Goal: Task Accomplishment & Management: Complete application form

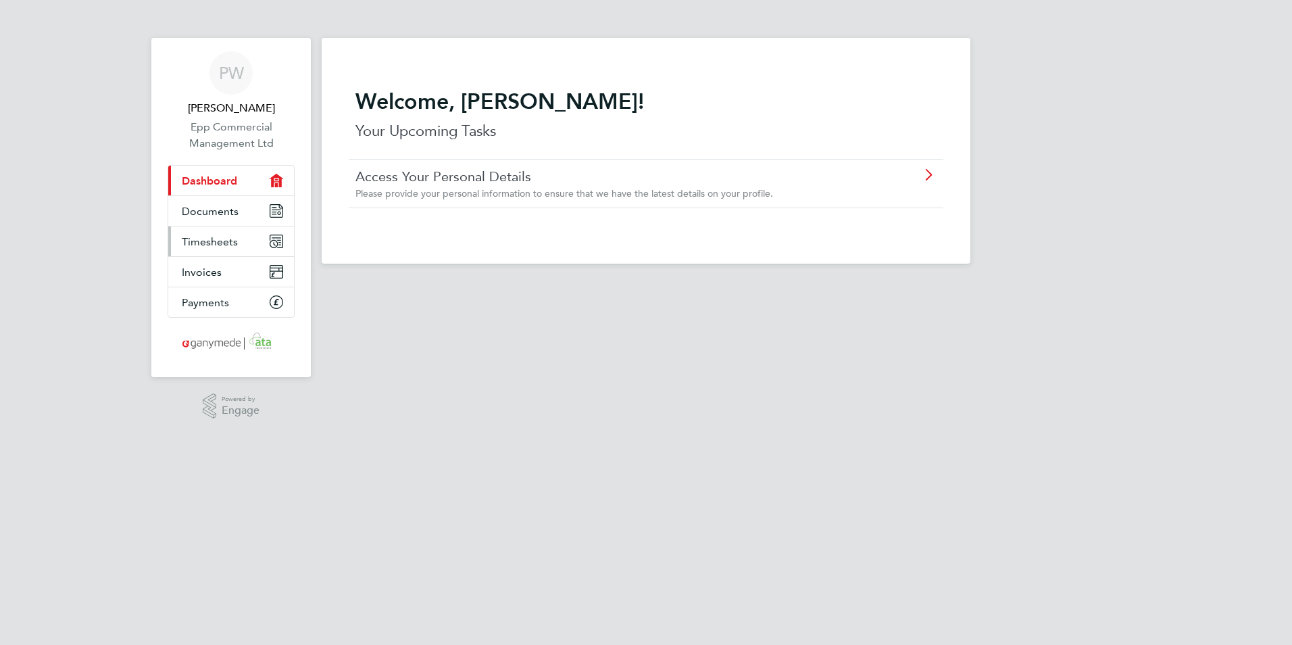
click at [247, 247] on link "Timesheets" at bounding box center [231, 241] width 126 height 30
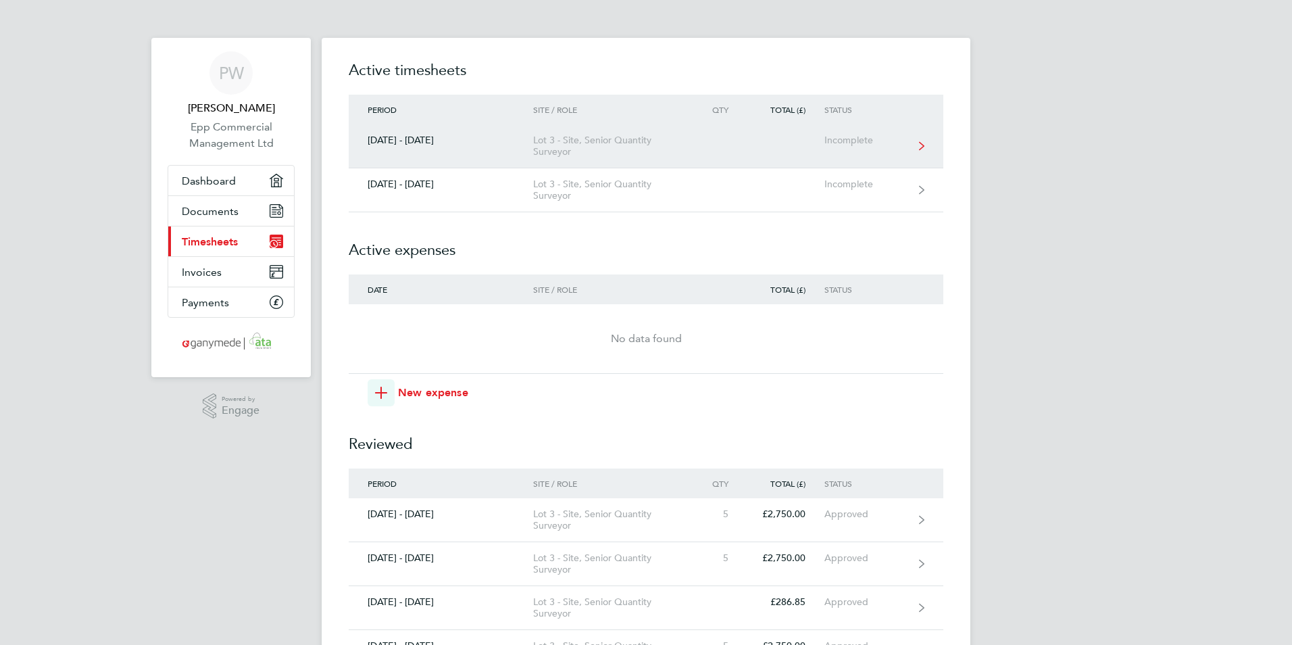
click at [706, 153] on link "[DATE] - [DATE] Lot 3 - Site, Senior Quantity Surveyor Incomplete" at bounding box center [646, 146] width 595 height 44
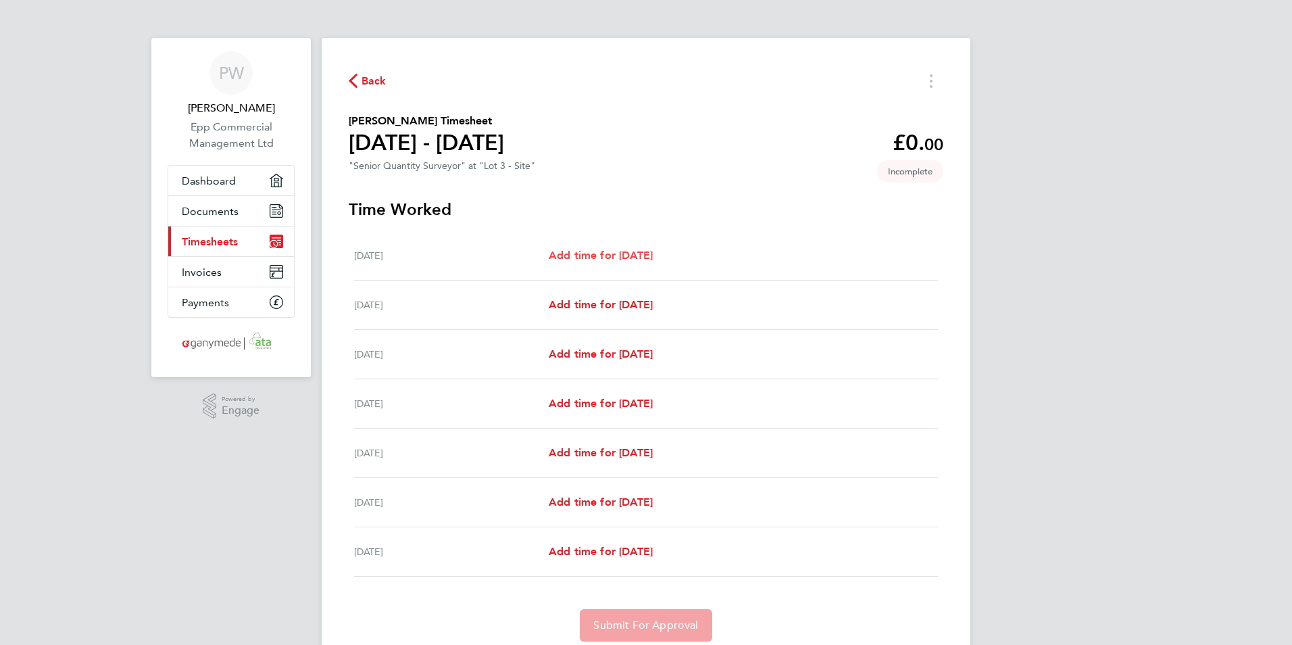
click at [630, 256] on span "Add time for [DATE]" at bounding box center [601, 255] width 104 height 13
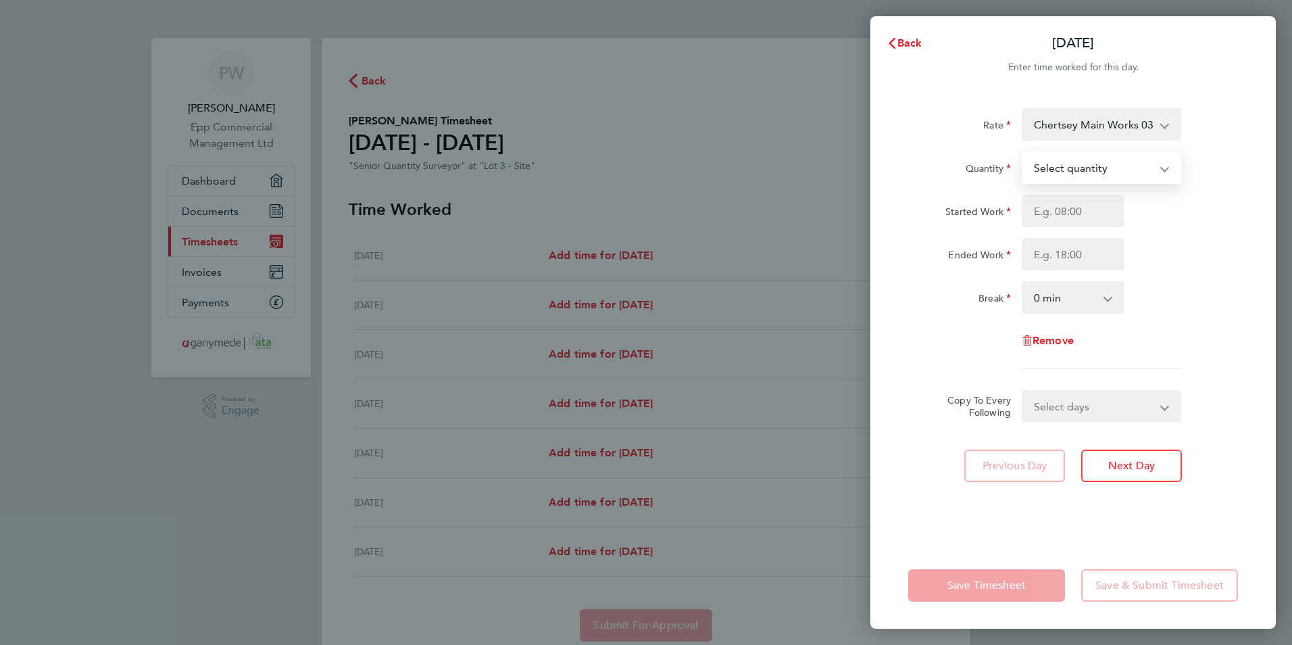
click at [1129, 159] on select "Select quantity 0.5 1" at bounding box center [1093, 168] width 141 height 30
click at [1089, 242] on input "Ended Work" at bounding box center [1073, 254] width 103 height 32
click at [1092, 175] on select "Select quantity 0.5 1" at bounding box center [1093, 168] width 141 height 30
select select "1"
click at [1023, 153] on select "Select quantity 0.5 1" at bounding box center [1093, 168] width 141 height 30
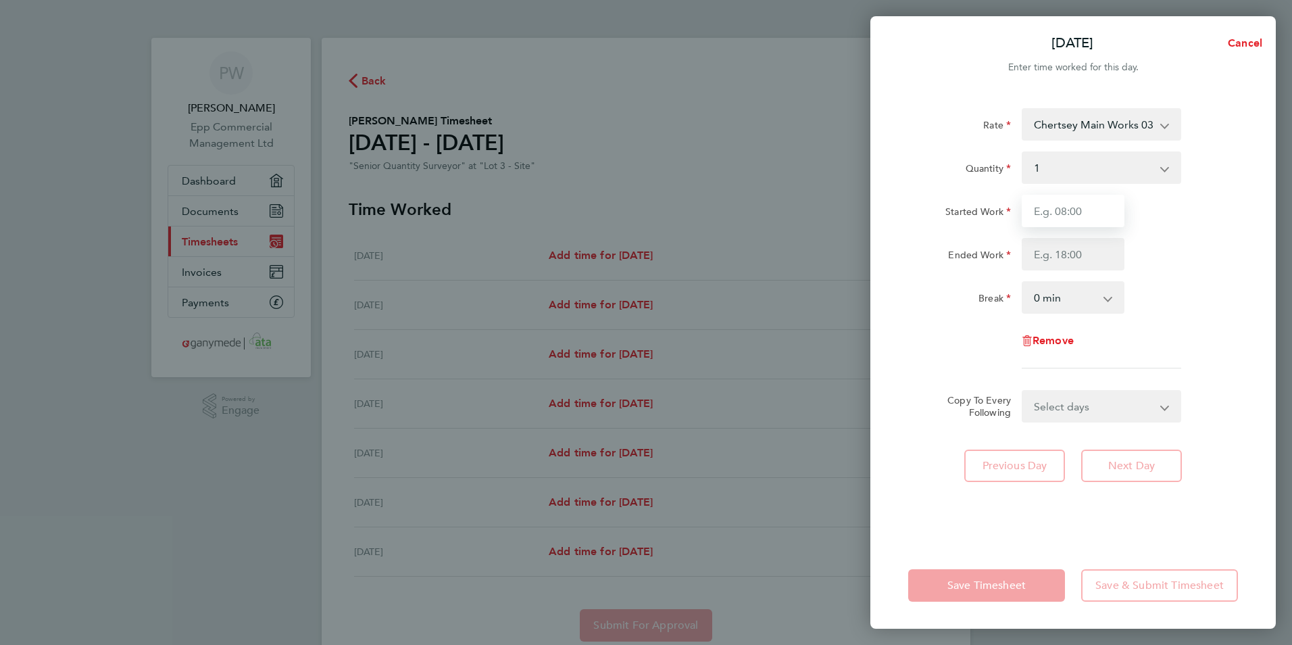
click at [1066, 214] on input "Started Work" at bounding box center [1073, 211] width 103 height 32
type input "08:00"
type input "17:00"
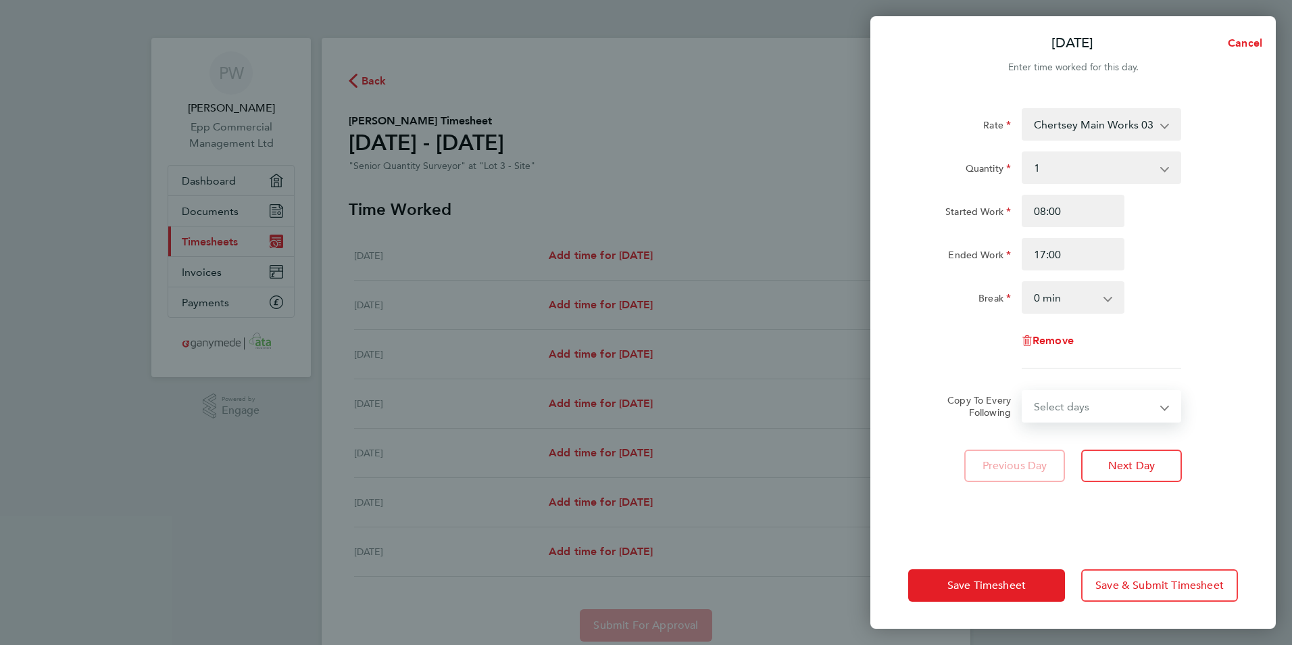
click at [1074, 399] on select "Select days Day Weekday (Mon-Fri) Weekend (Sat-Sun) [DATE] [DATE] [DATE] [DATE]…" at bounding box center [1094, 406] width 142 height 30
select select "WEEKDAY"
click at [1023, 391] on select "Select days Day Weekday (Mon-Fri) Weekend (Sat-Sun) [DATE] [DATE] [DATE] [DATE]…" at bounding box center [1094, 406] width 142 height 30
select select "[DATE]"
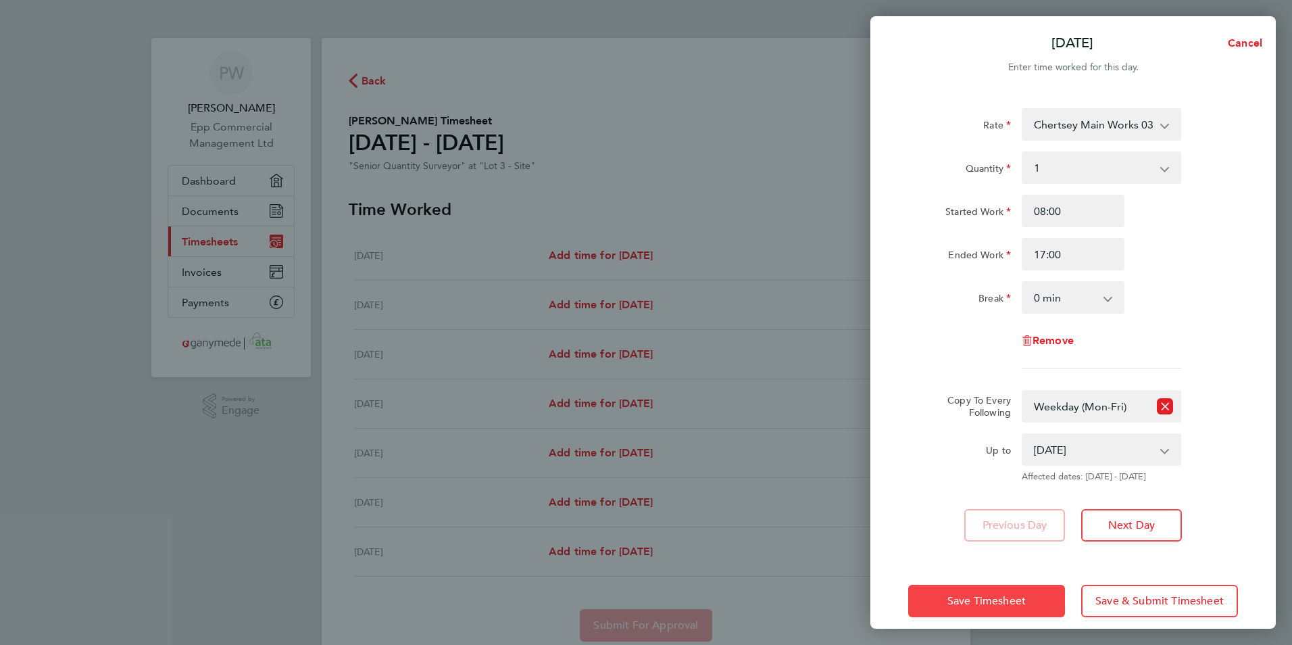
click at [1018, 612] on button "Save Timesheet" at bounding box center [986, 600] width 157 height 32
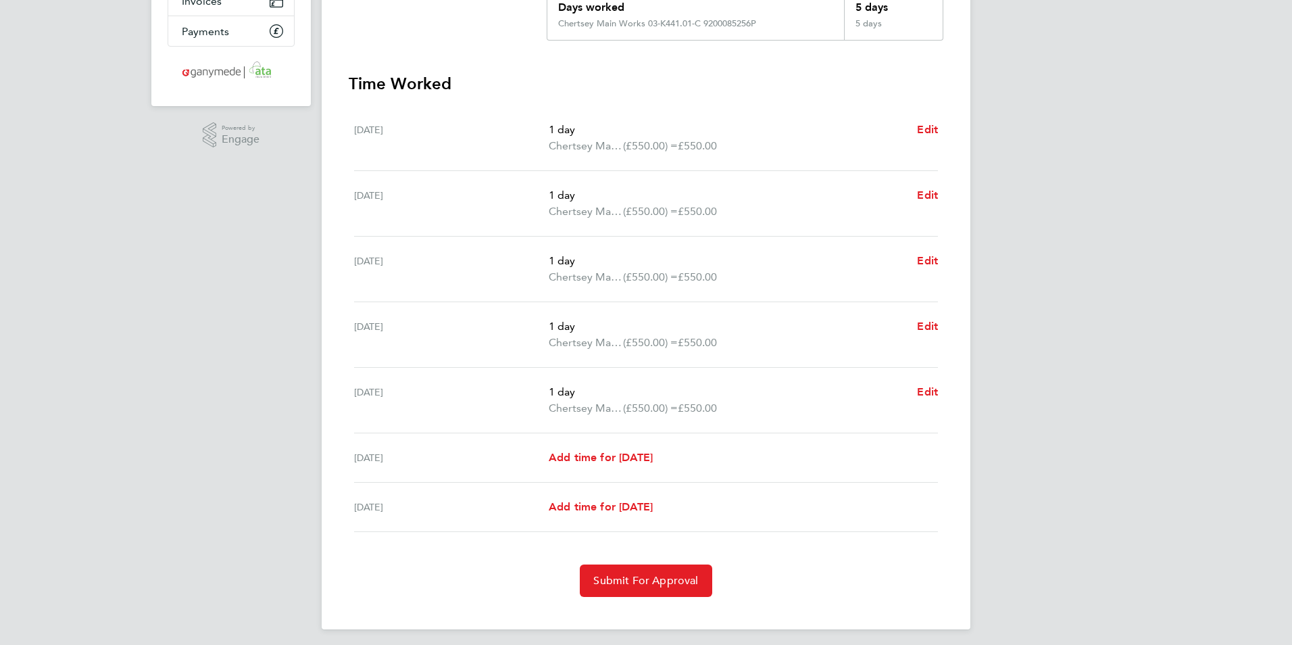
scroll to position [277, 0]
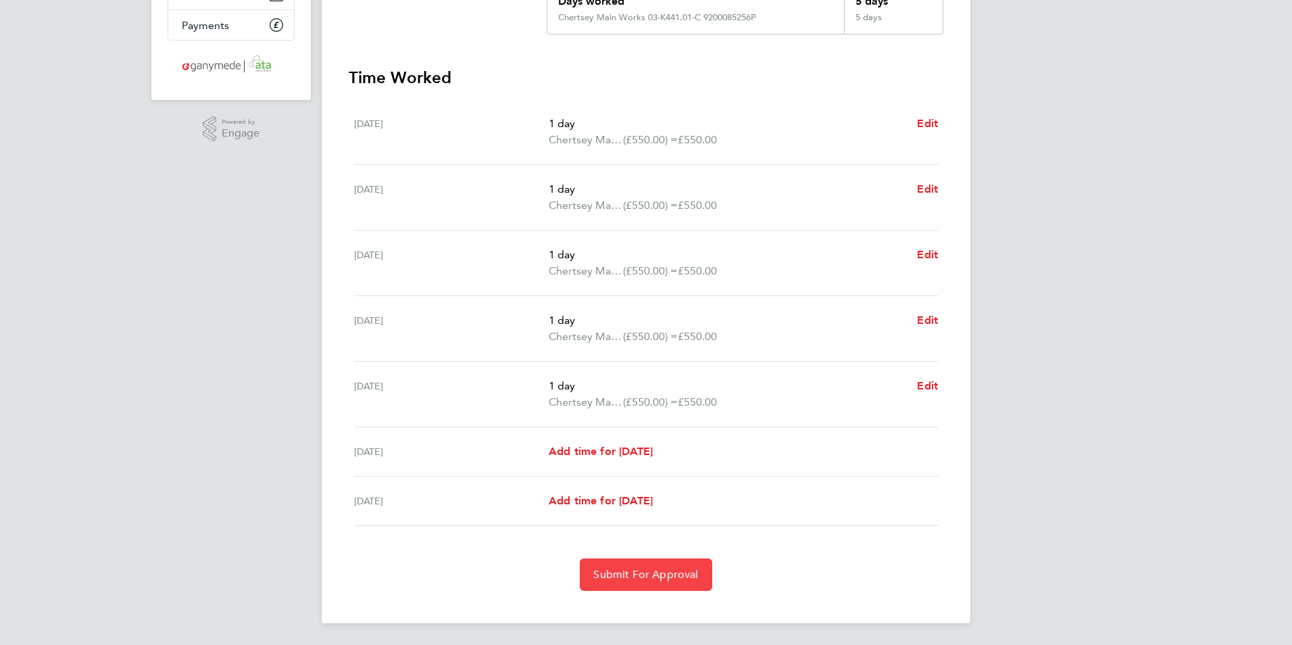
click at [657, 574] on span "Submit For Approval" at bounding box center [645, 575] width 105 height 14
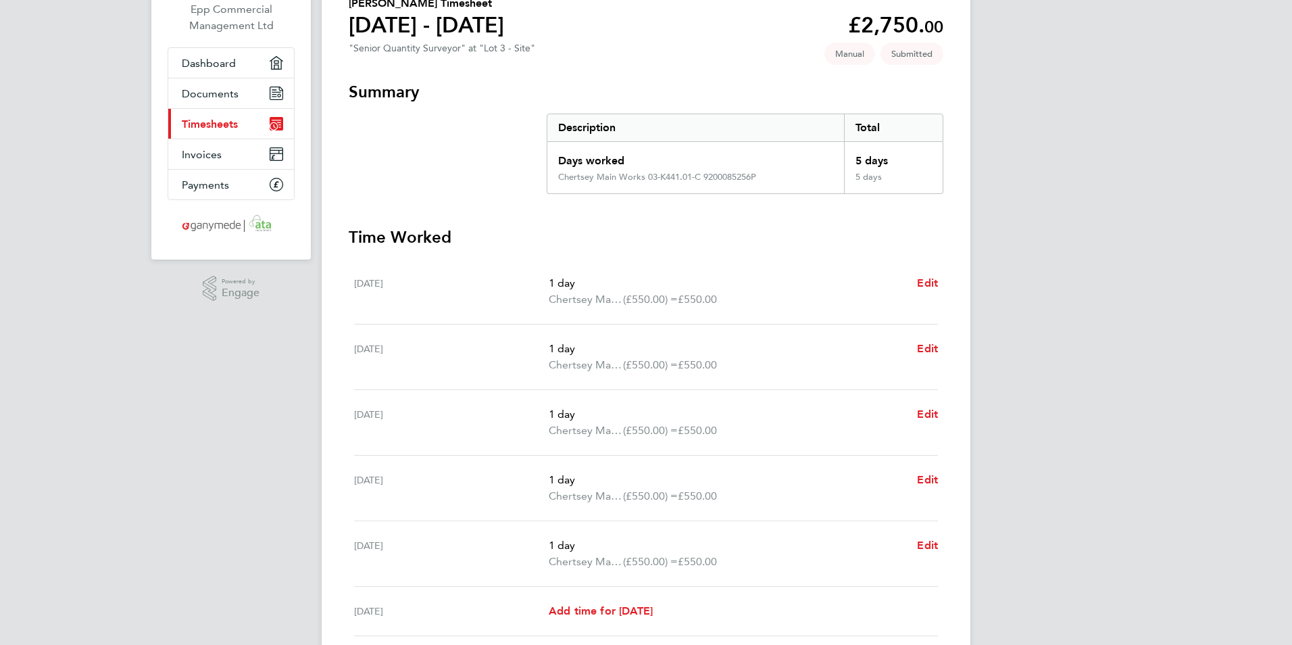
scroll to position [9, 0]
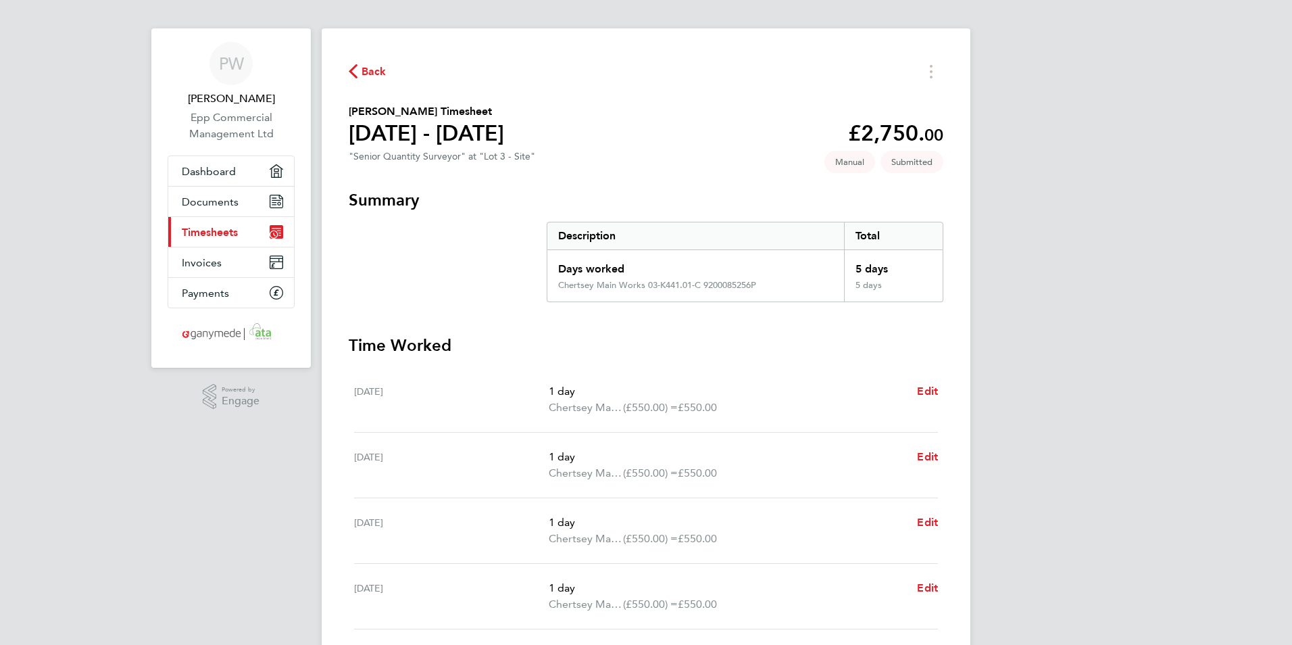
click at [238, 228] on span "Timesheets" at bounding box center [210, 232] width 56 height 13
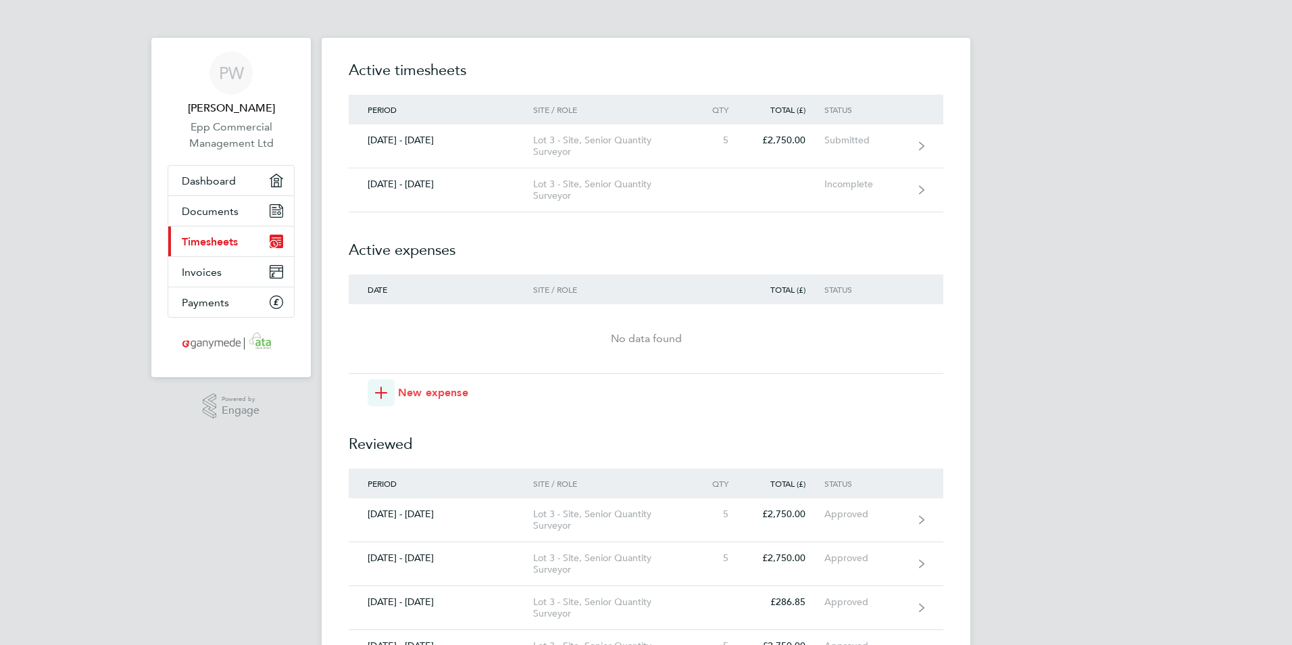
click at [418, 386] on span "New expense" at bounding box center [433, 392] width 70 height 16
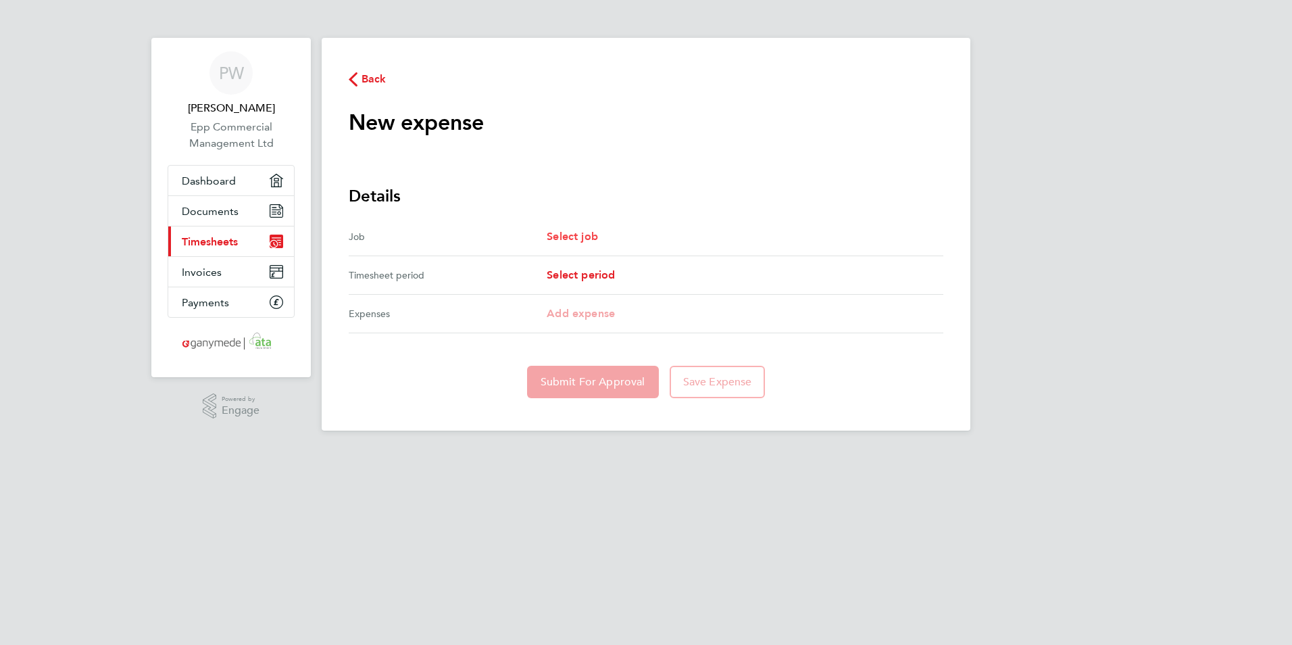
click at [579, 241] on span "Select job" at bounding box center [572, 236] width 51 height 13
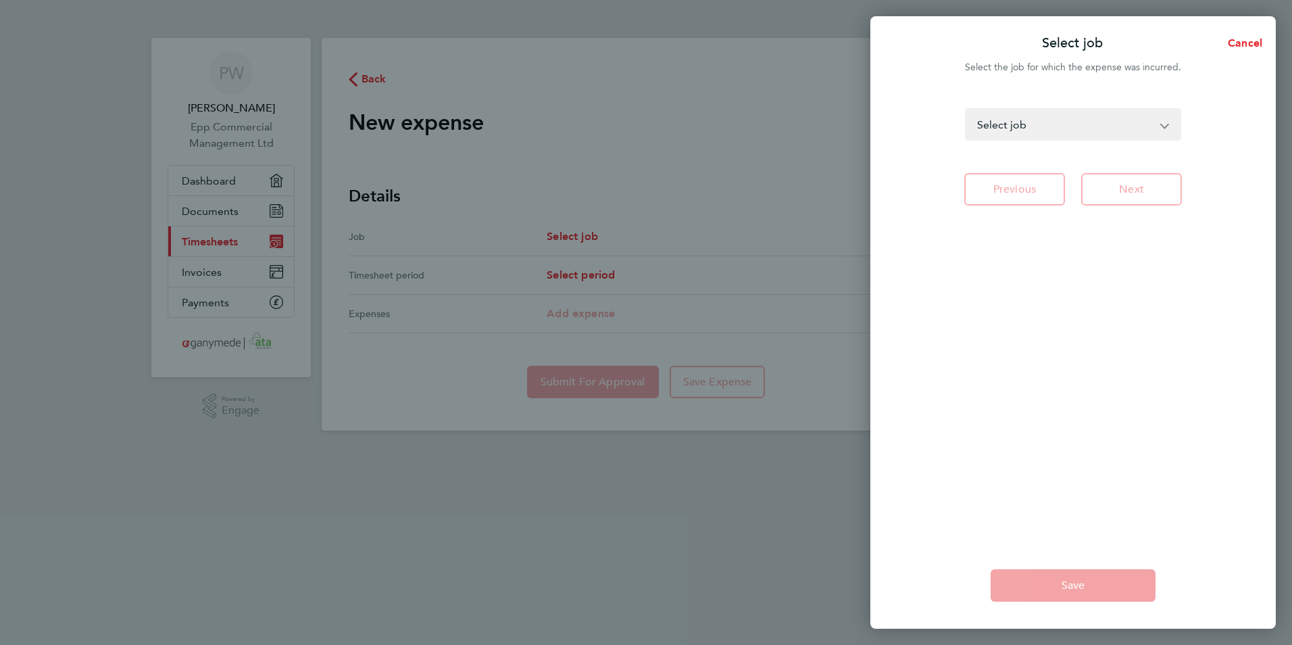
click at [1089, 128] on select "Lot 6 - Site - Senior Quantity Surveyor Lot 3 - Site - Senior Quantity Surveyor…" at bounding box center [1064, 124] width 197 height 30
select select "274337"
click at [966, 109] on select "Lot 6 - Site - Senior Quantity Surveyor Lot 3 - Site - Senior Quantity Surveyor…" at bounding box center [1064, 124] width 197 height 30
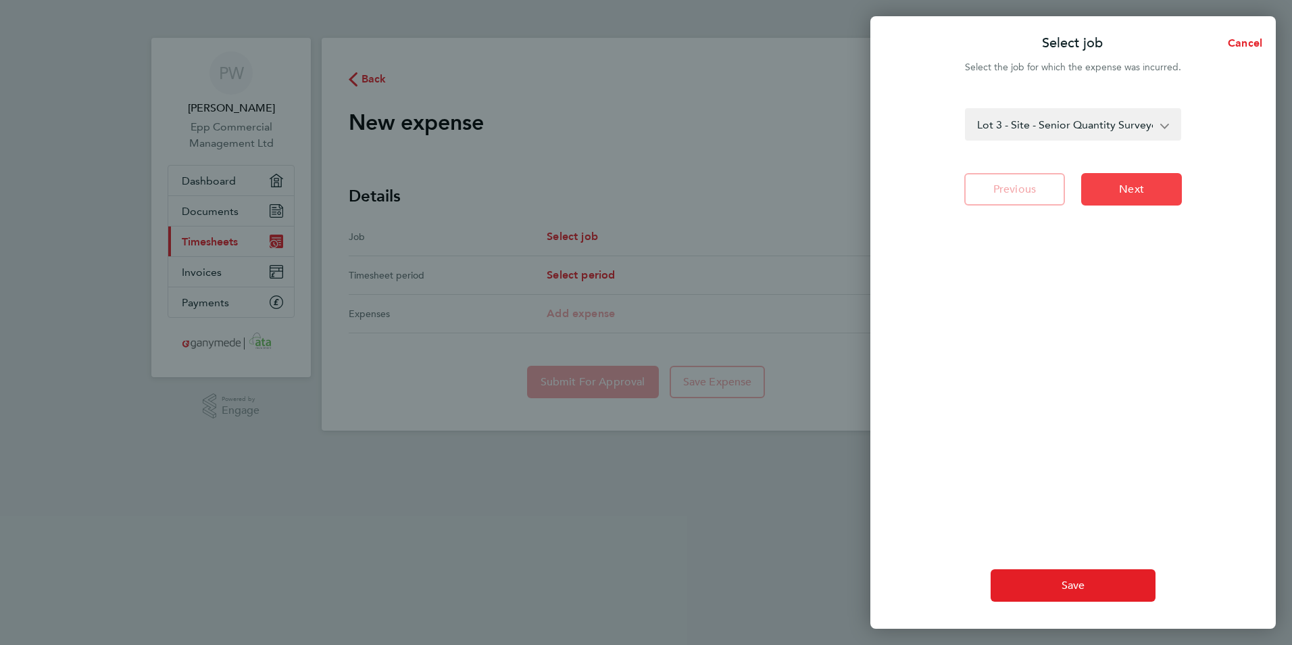
click at [1109, 202] on button "Next" at bounding box center [1131, 189] width 101 height 32
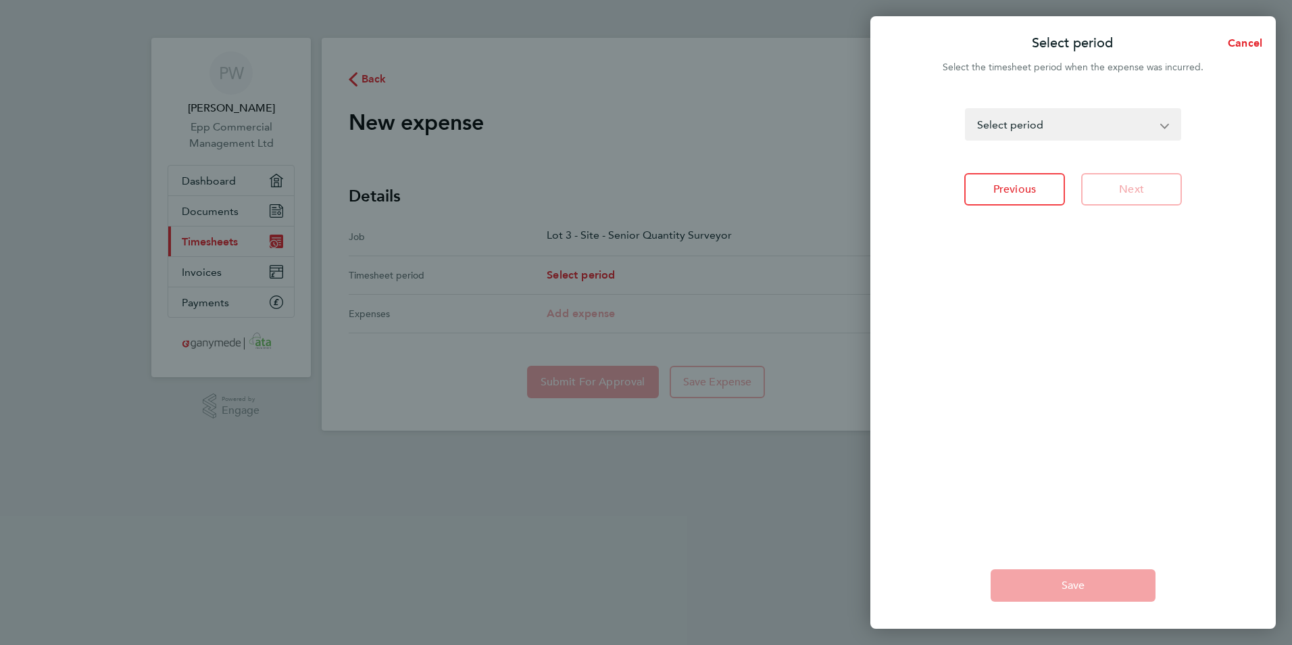
click at [1107, 140] on div "[DATE] - [DATE] [DATE] - [DATE] [DATE] - [DATE] [DATE] - [DATE] [DATE] - [DATE]…" at bounding box center [1073, 124] width 216 height 32
click at [1107, 131] on select "[DATE] - [DATE] [DATE] - [DATE] [DATE] - [DATE] [DATE] - [DATE] [DATE] - [DATE]…" at bounding box center [1064, 124] width 197 height 30
select select "20: Object"
click at [966, 109] on select "[DATE] - [DATE] [DATE] - [DATE] [DATE] - [DATE] [DATE] - [DATE] [DATE] - [DATE]…" at bounding box center [1064, 124] width 197 height 30
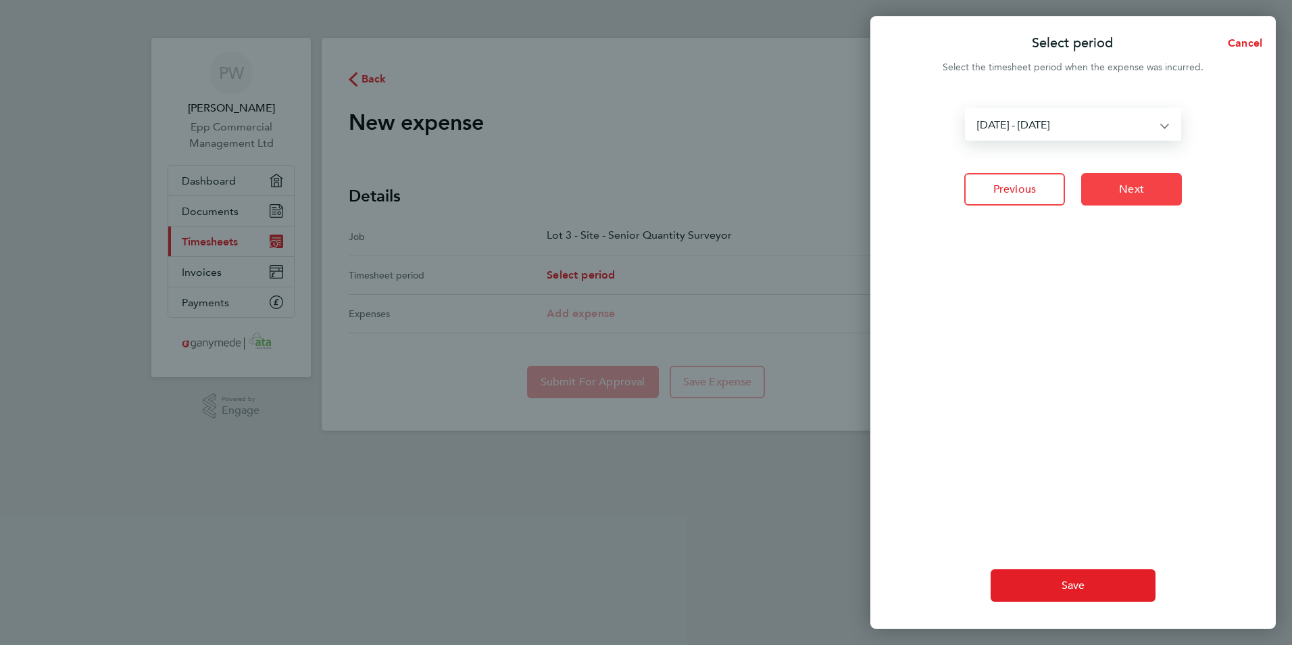
click at [1151, 184] on button "Next" at bounding box center [1131, 189] width 101 height 32
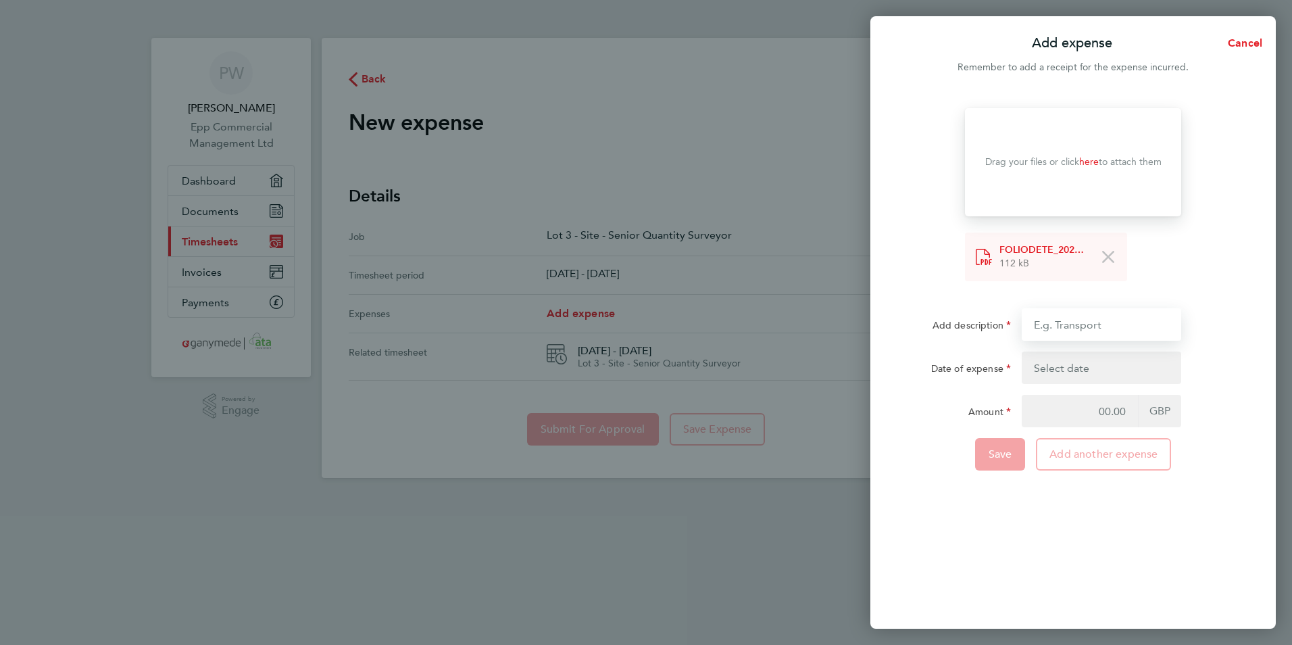
click at [1075, 318] on input "Add description" at bounding box center [1101, 324] width 159 height 32
type input "Hotel costs"
click at [1116, 365] on button "button" at bounding box center [1101, 367] width 159 height 32
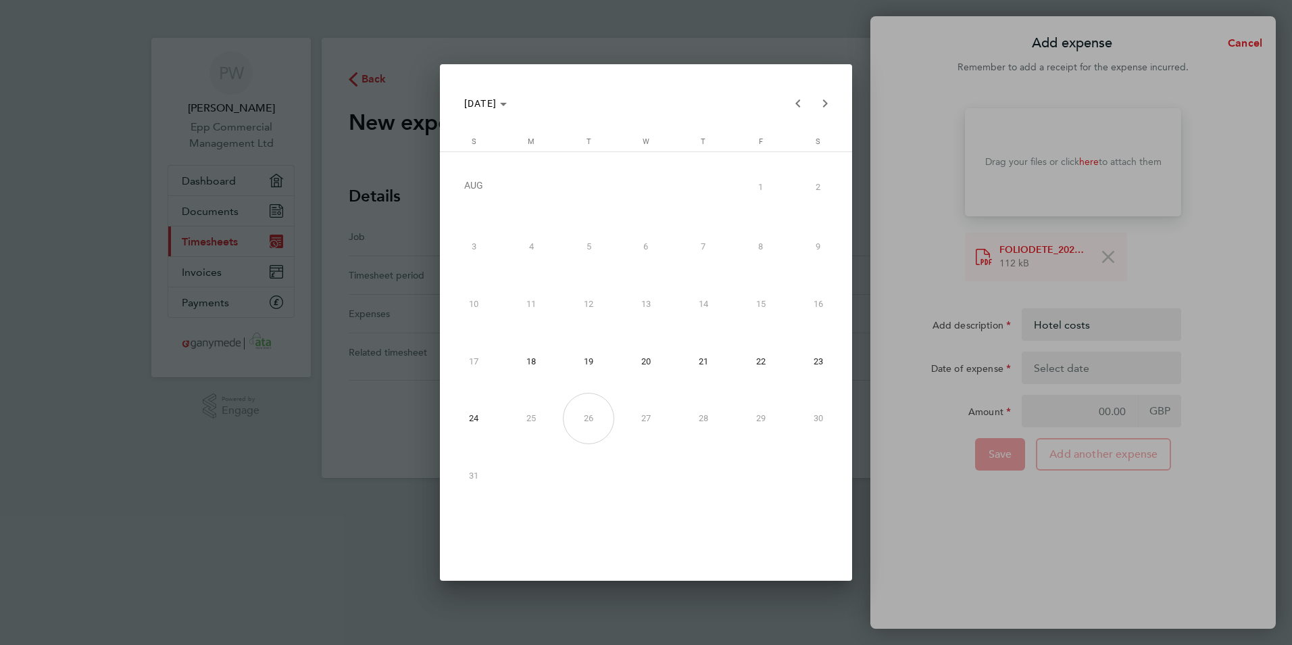
click at [668, 351] on span "20" at bounding box center [645, 360] width 51 height 51
type input "[DATE]"
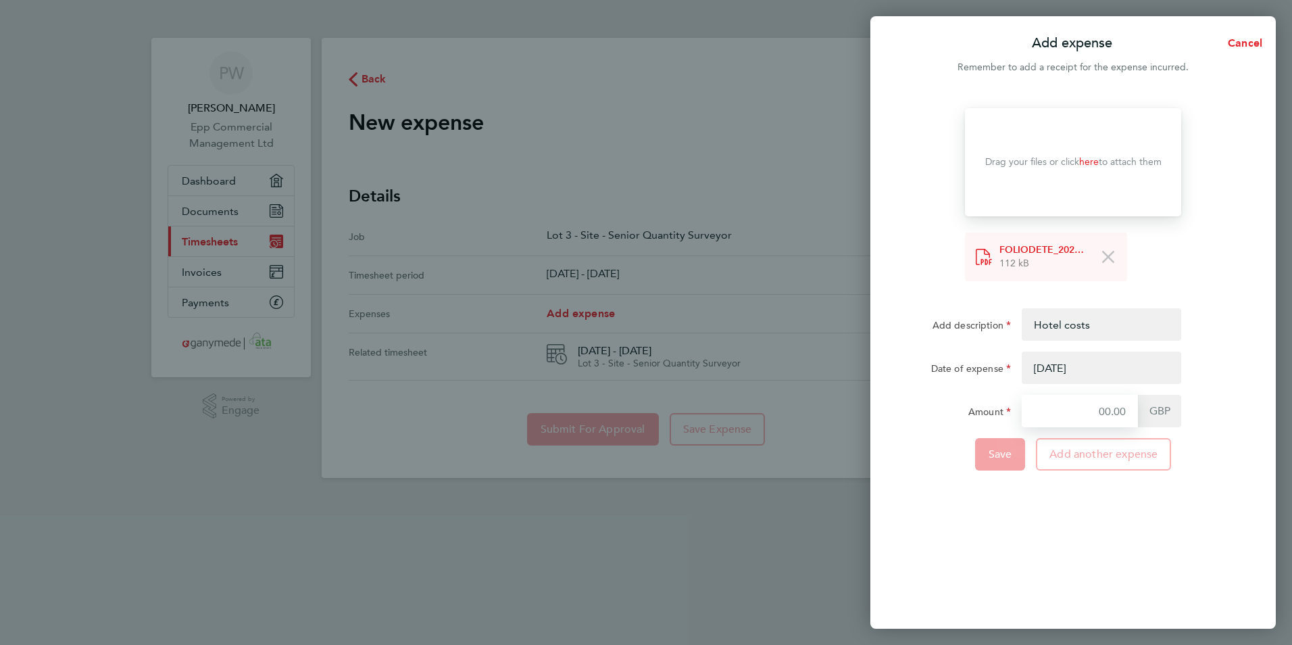
click at [1101, 416] on input "Amount" at bounding box center [1080, 411] width 116 height 32
type input "310.02"
click at [1091, 566] on div "Drop your files here Supported files: JPG, JPEG, PNG or PDF Drag your files or …" at bounding box center [1072, 360] width 405 height 536
click at [992, 468] on button "Save" at bounding box center [1000, 454] width 51 height 32
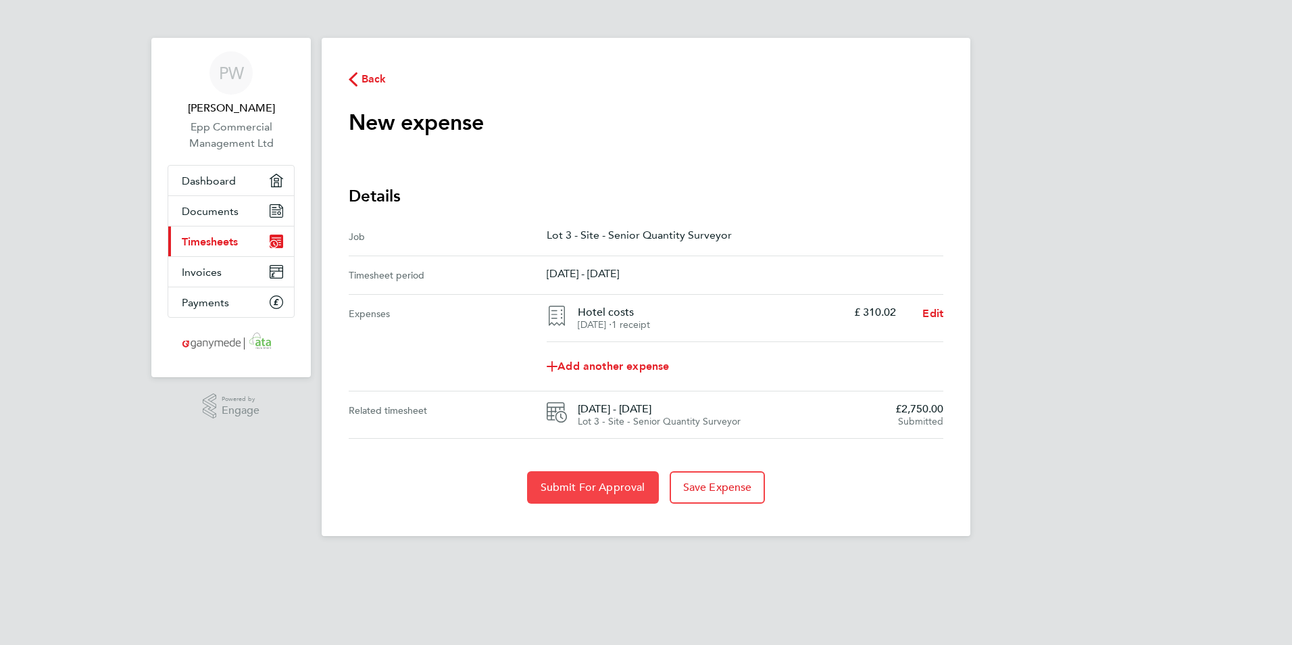
click at [607, 497] on button "Submit For Approval" at bounding box center [593, 487] width 132 height 32
